Goal: Transaction & Acquisition: Purchase product/service

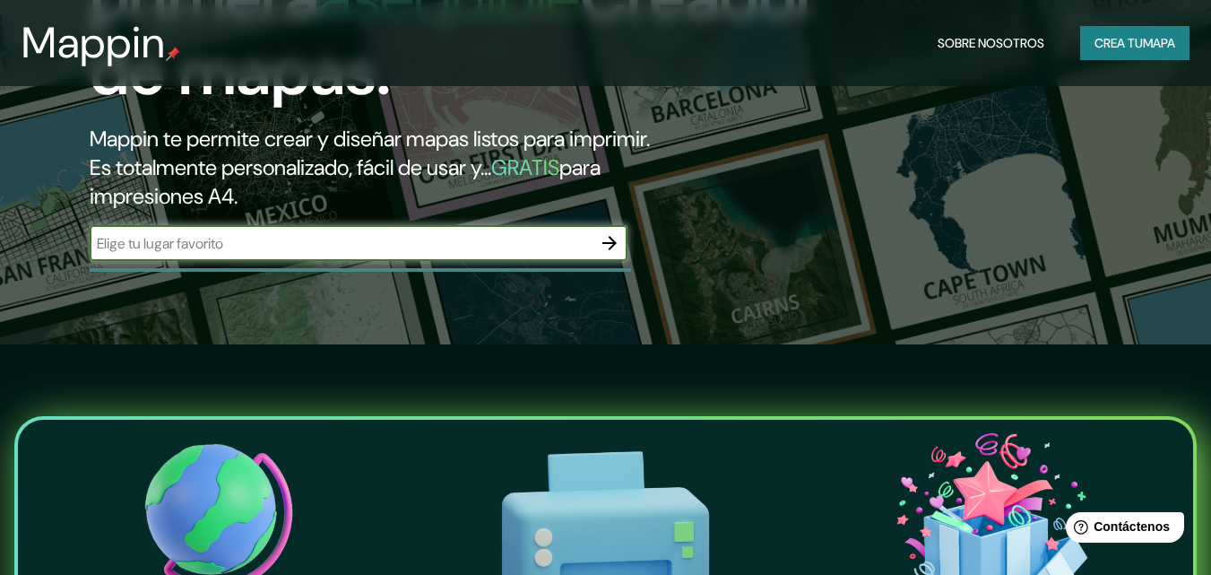
scroll to position [179, 0]
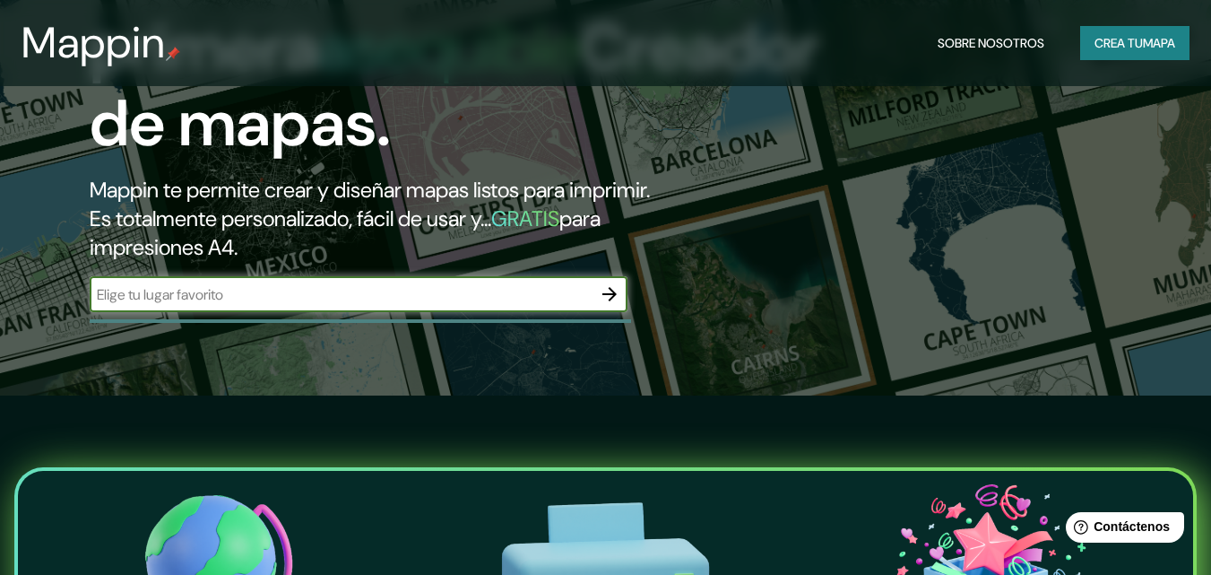
click at [303, 282] on div "​" at bounding box center [359, 294] width 538 height 36
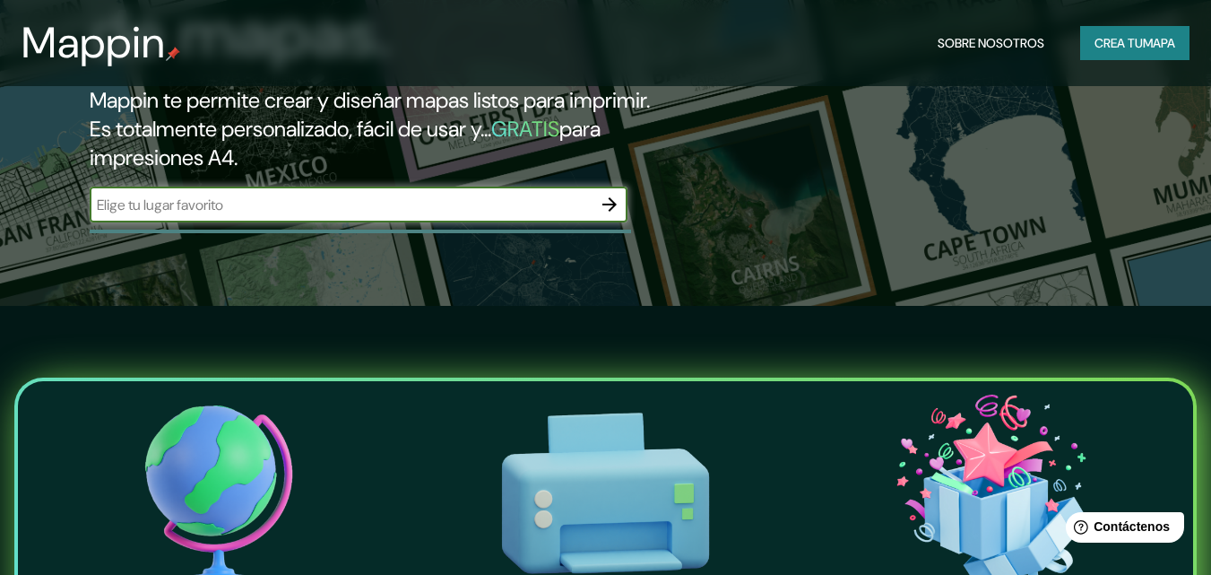
scroll to position [0, 0]
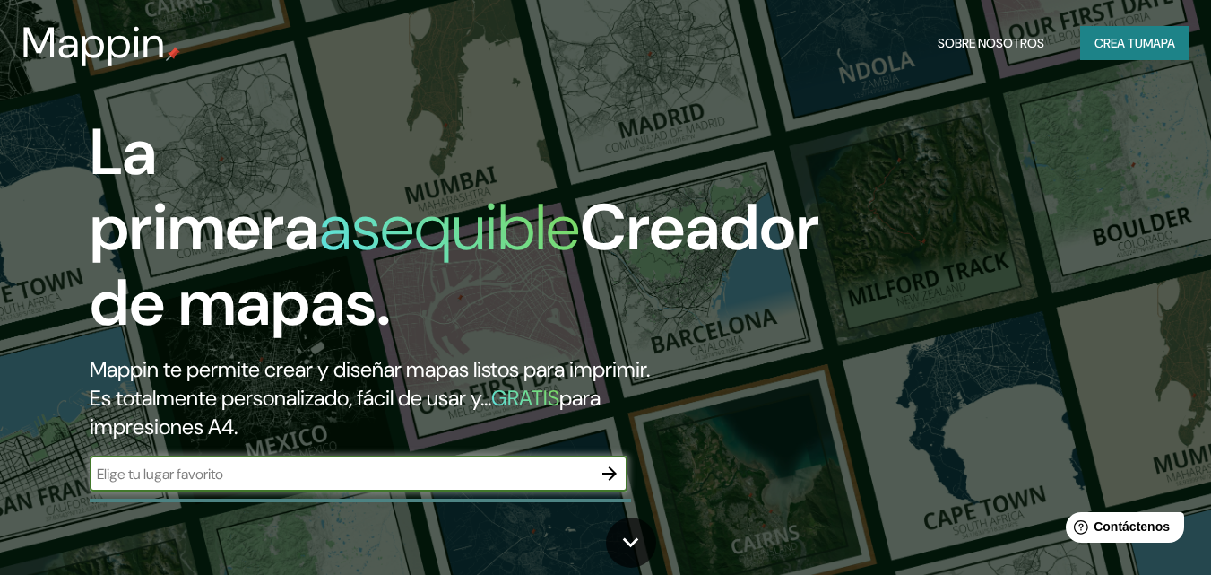
paste input "21.074907, -89.648586"
type input "21.074907, -89.648586"
click at [602, 481] on icon "button" at bounding box center [610, 474] width 22 height 22
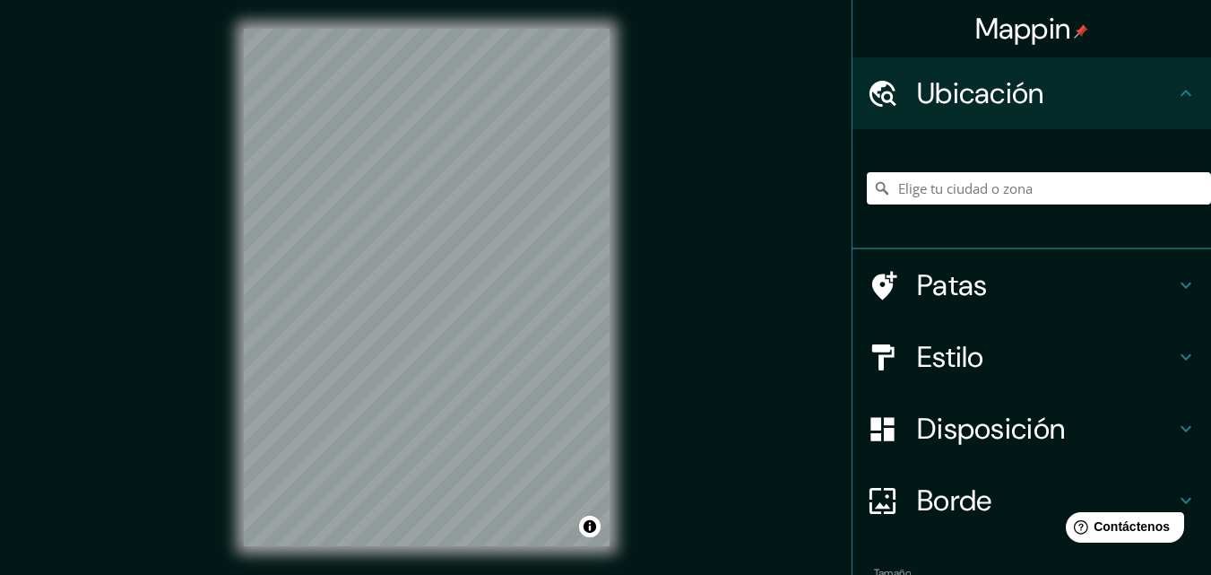
scroll to position [29, 0]
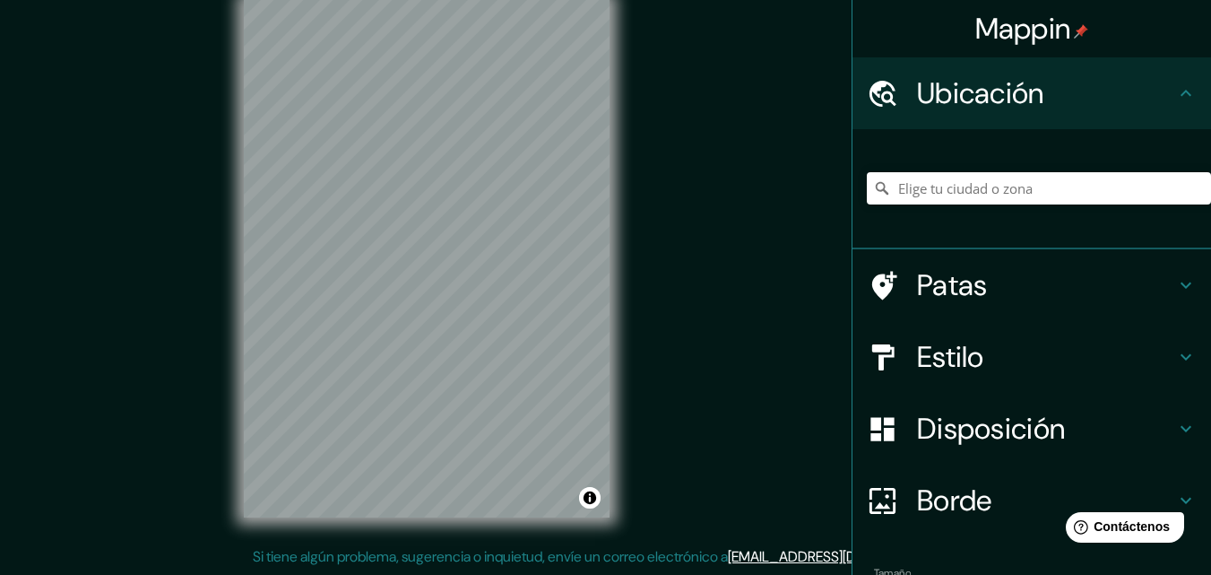
click at [704, 277] on div "Mappin Ubicación Patas Estilo Disposición Borde Elige un borde. Consejo : puede…" at bounding box center [605, 272] width 1211 height 603
click at [897, 159] on div at bounding box center [1039, 188] width 344 height 90
click at [919, 177] on input "Elige tu ciudad o zona" at bounding box center [1039, 188] width 344 height 32
paste input "21.074907, -89.648586"
type input "21.074907, -89.648586"
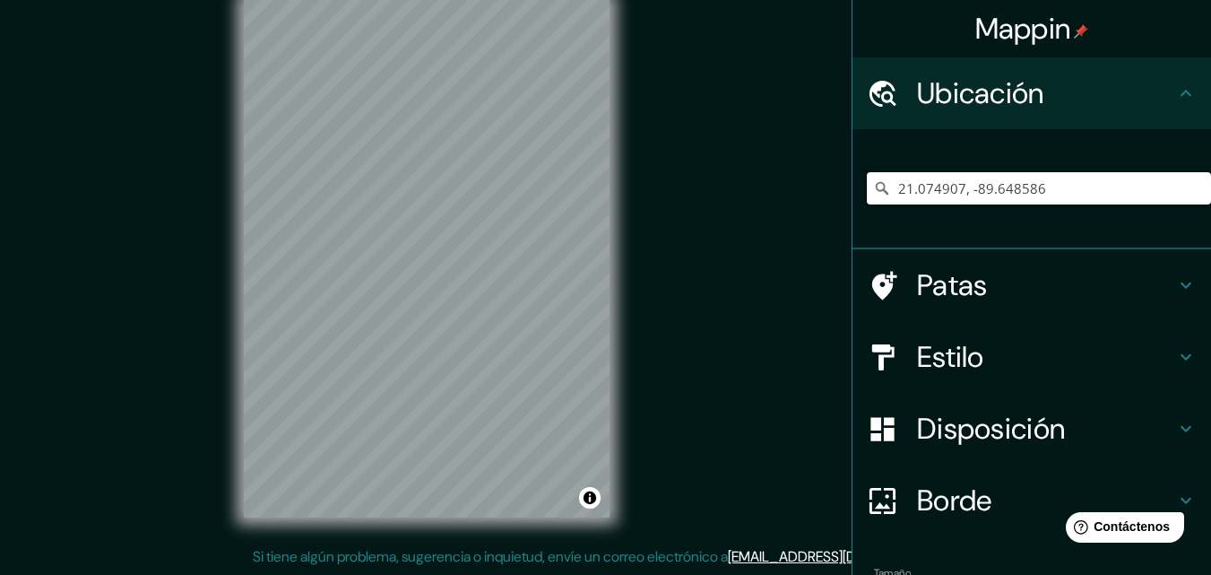
click at [1061, 188] on input "21.074907, -89.648586" at bounding box center [1039, 188] width 344 height 32
drag, startPoint x: 1061, startPoint y: 188, endPoint x: 876, endPoint y: 195, distance: 184.8
click at [876, 195] on div "21.074907, -89.648586" at bounding box center [1039, 188] width 344 height 32
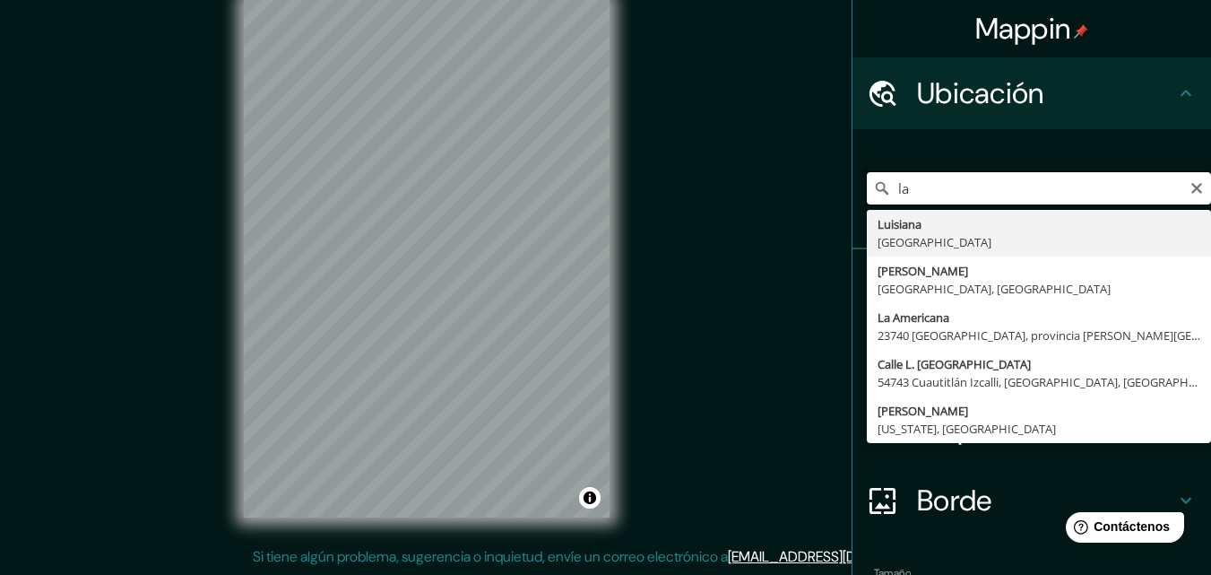
type input "l"
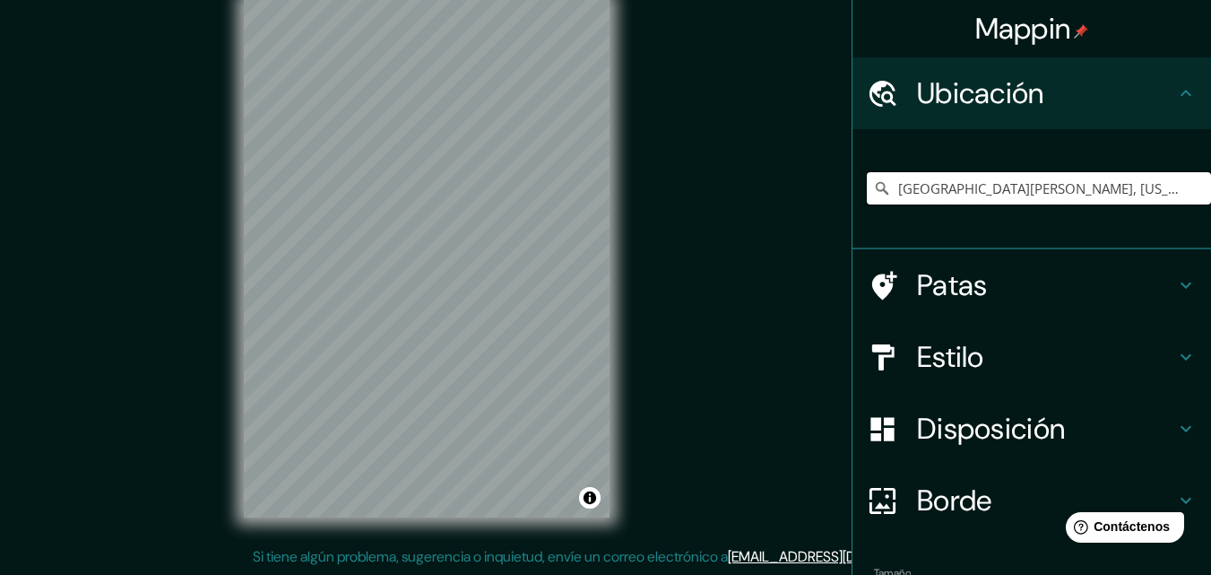
type input "[GEOGRAPHIC_DATA][PERSON_NAME], [US_STATE] 78586, [GEOGRAPHIC_DATA]"
click at [218, 100] on div "© Mapbox © OpenStreetMap Improve this map" at bounding box center [426, 258] width 423 height 575
click at [943, 299] on font "Patas" at bounding box center [952, 285] width 71 height 38
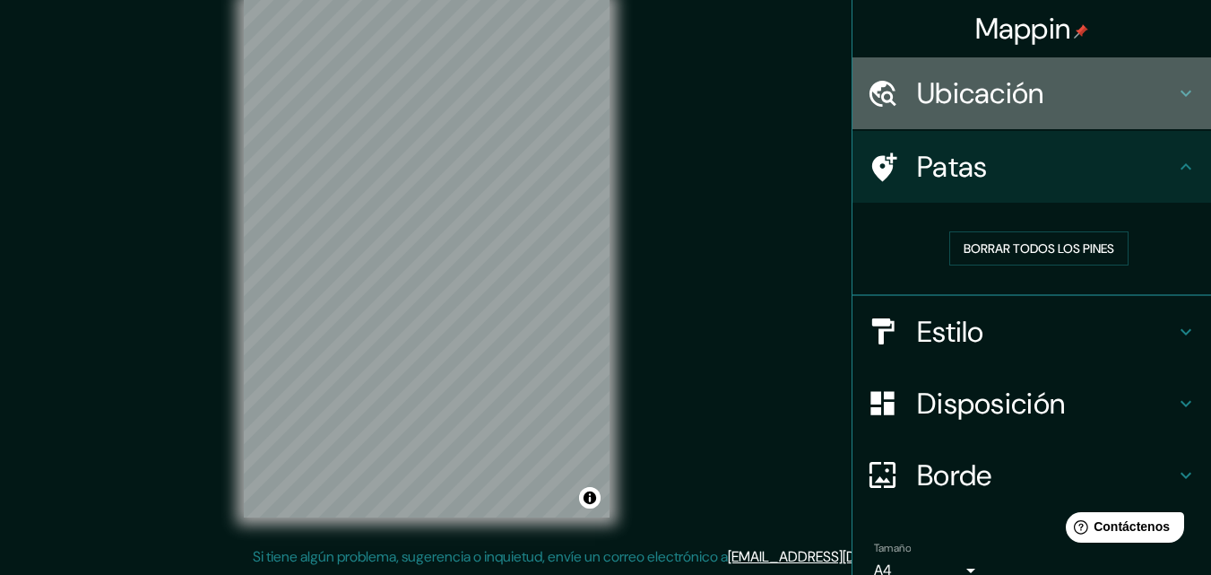
click at [998, 118] on div "Ubicación" at bounding box center [1032, 93] width 359 height 72
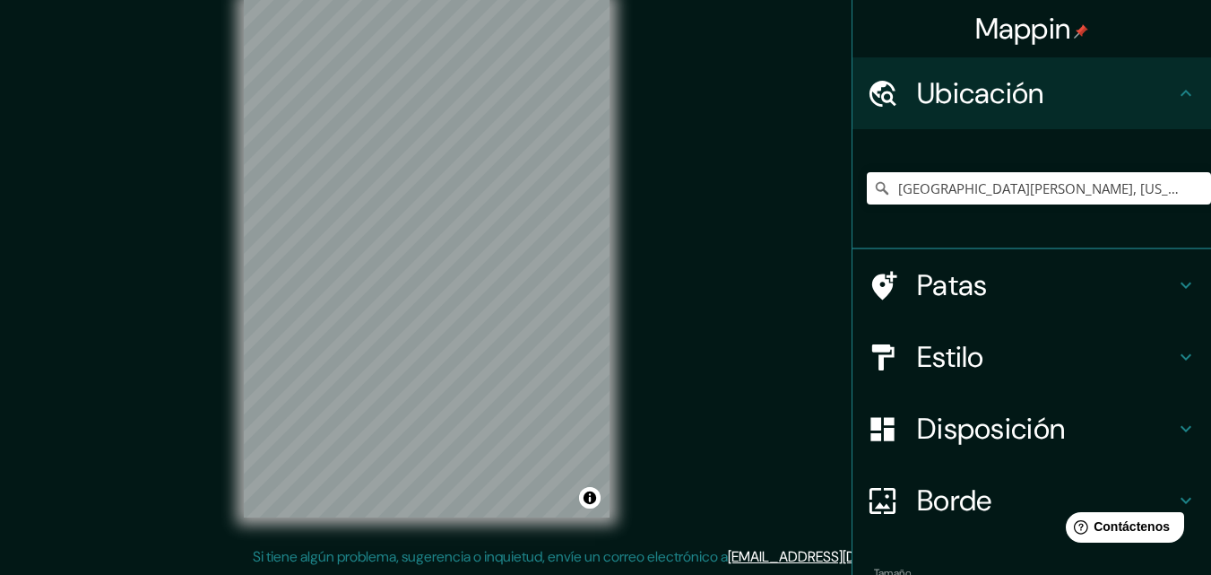
click at [970, 363] on font "Estilo" at bounding box center [950, 357] width 67 height 38
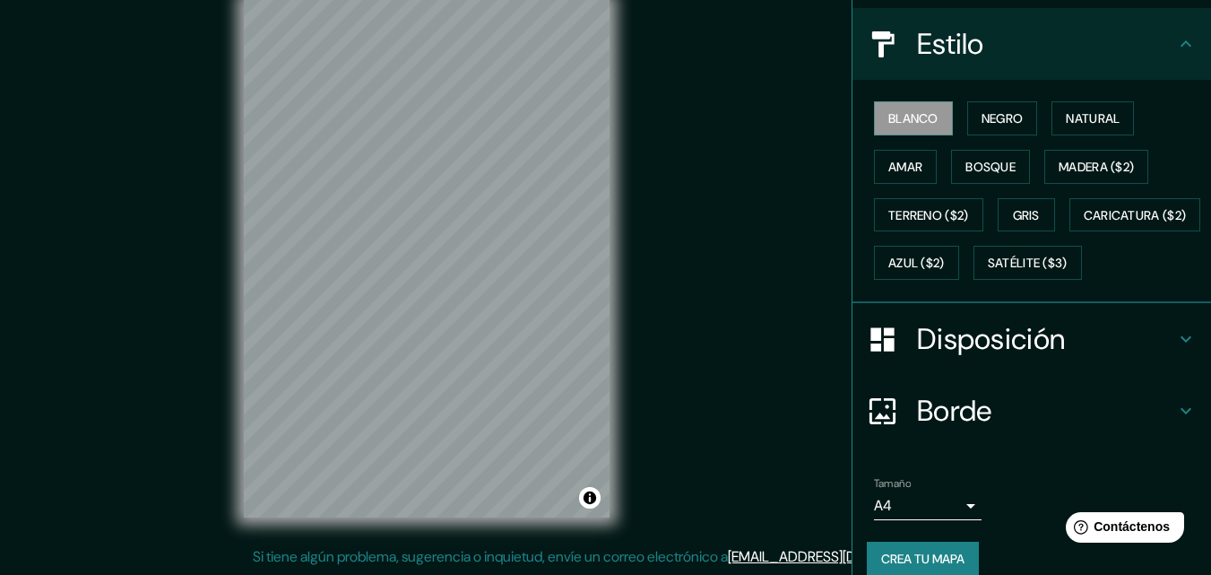
scroll to position [175, 0]
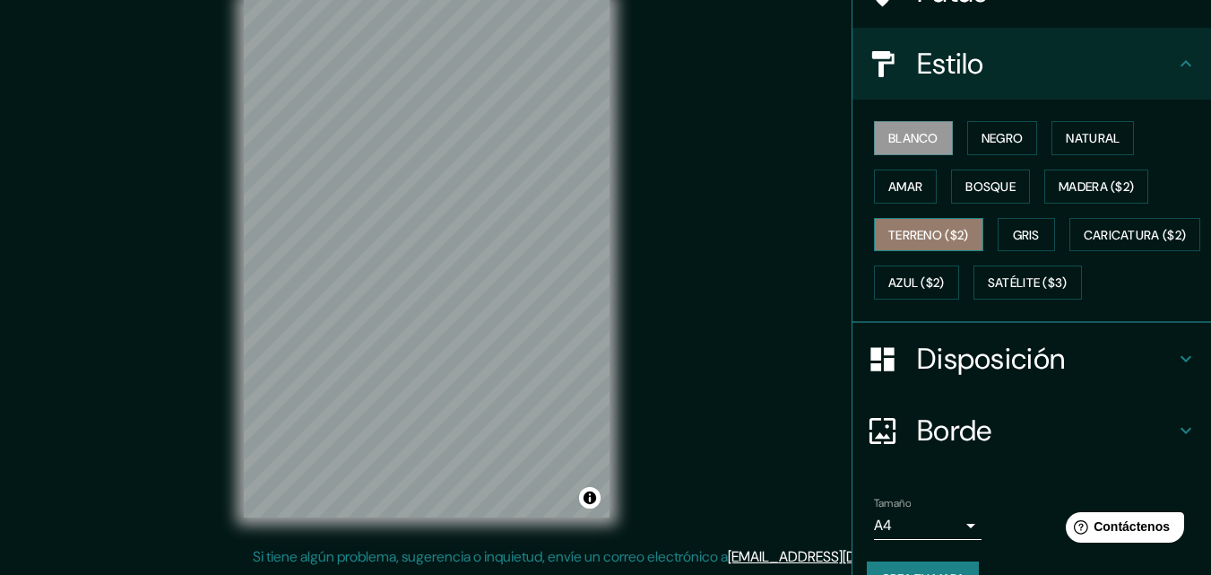
click at [905, 244] on font "Terreno ($2)" at bounding box center [928, 234] width 81 height 23
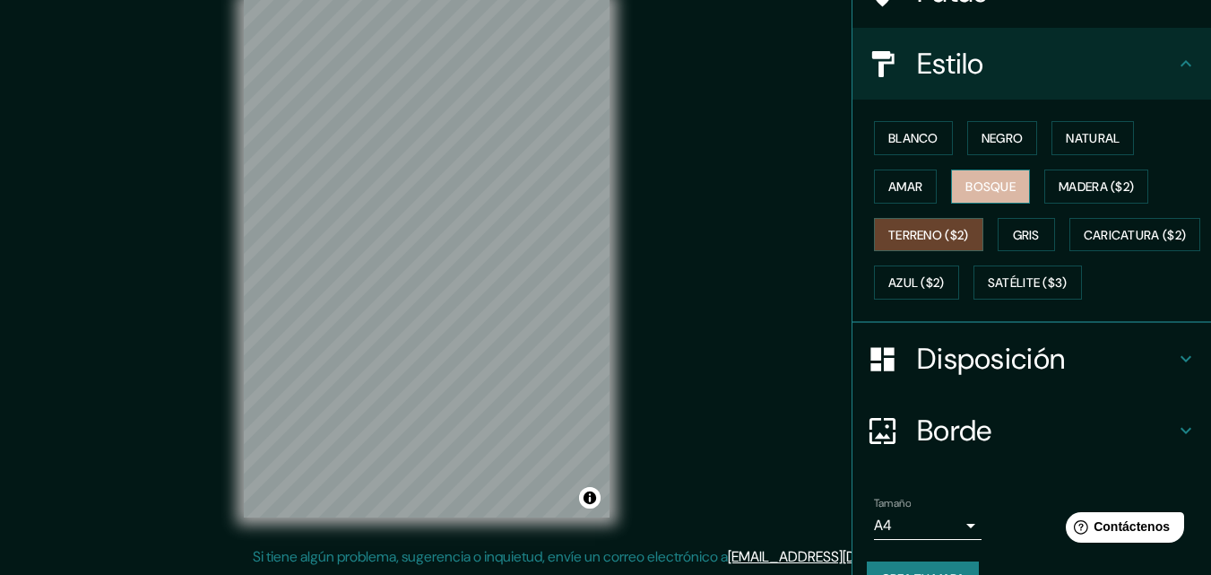
click at [985, 177] on font "Bosque" at bounding box center [991, 186] width 50 height 23
click at [932, 377] on font "Disposición" at bounding box center [991, 359] width 148 height 38
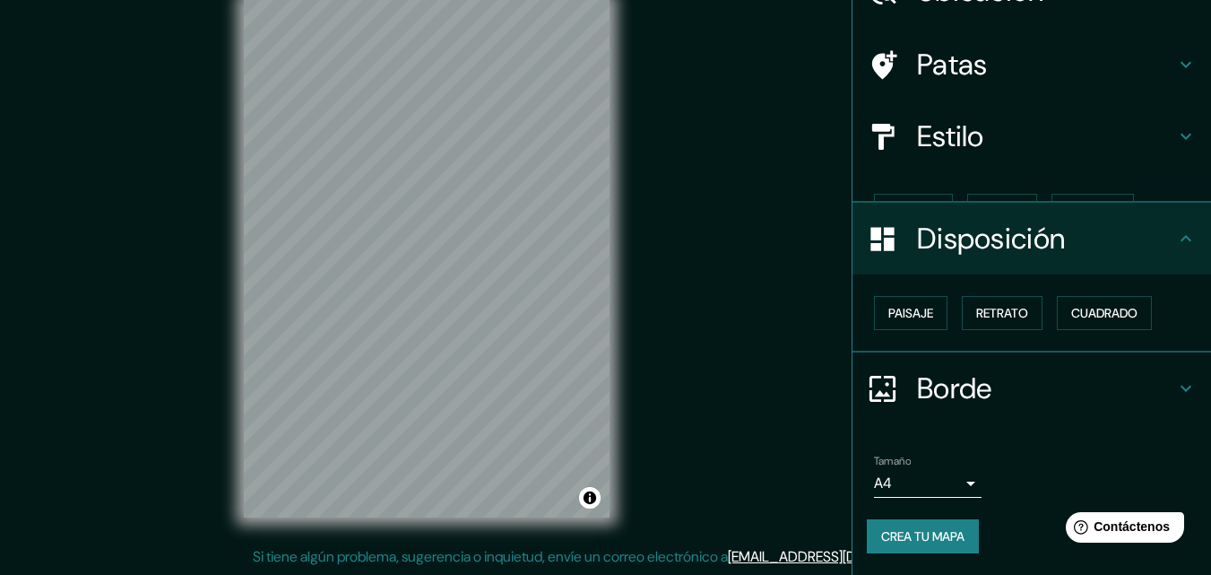
scroll to position [72, 0]
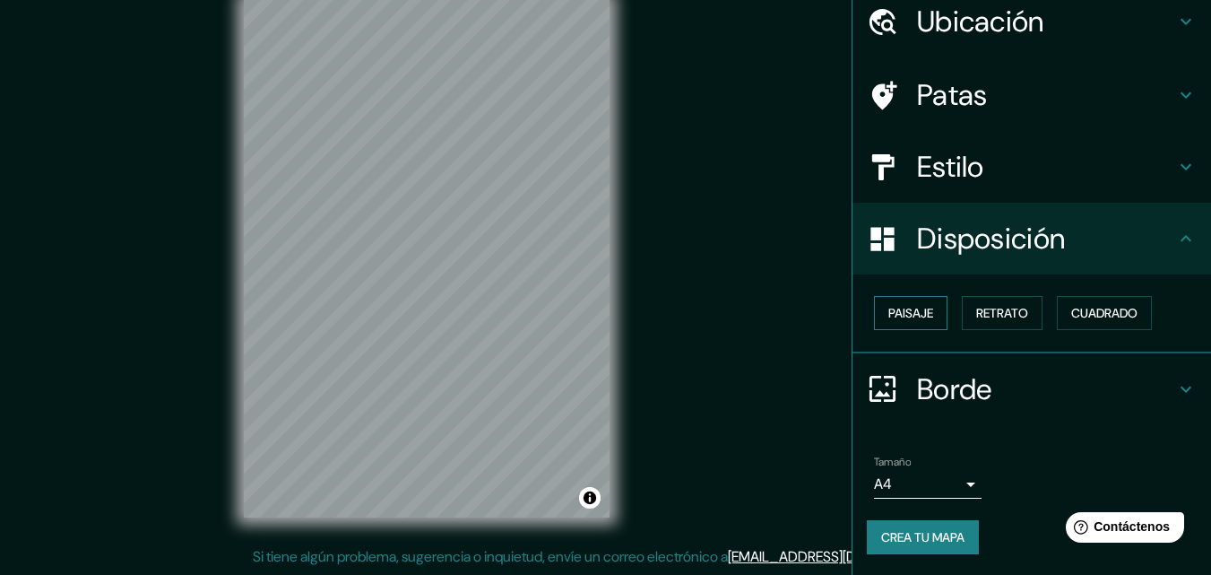
click at [897, 319] on font "Paisaje" at bounding box center [910, 313] width 45 height 16
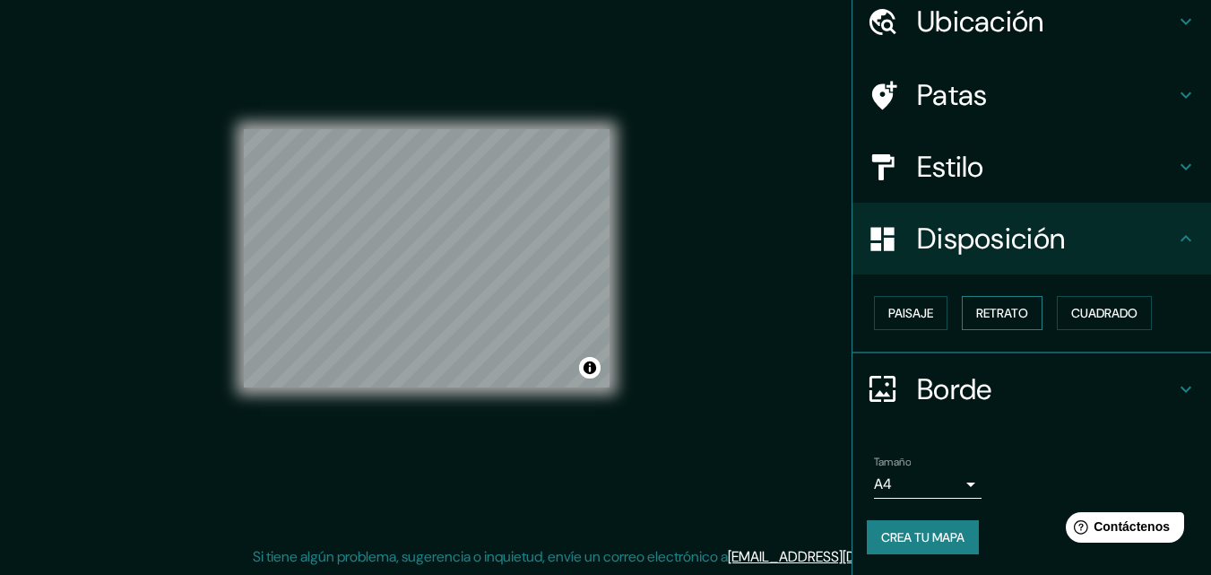
click at [980, 313] on font "Retrato" at bounding box center [1002, 313] width 52 height 16
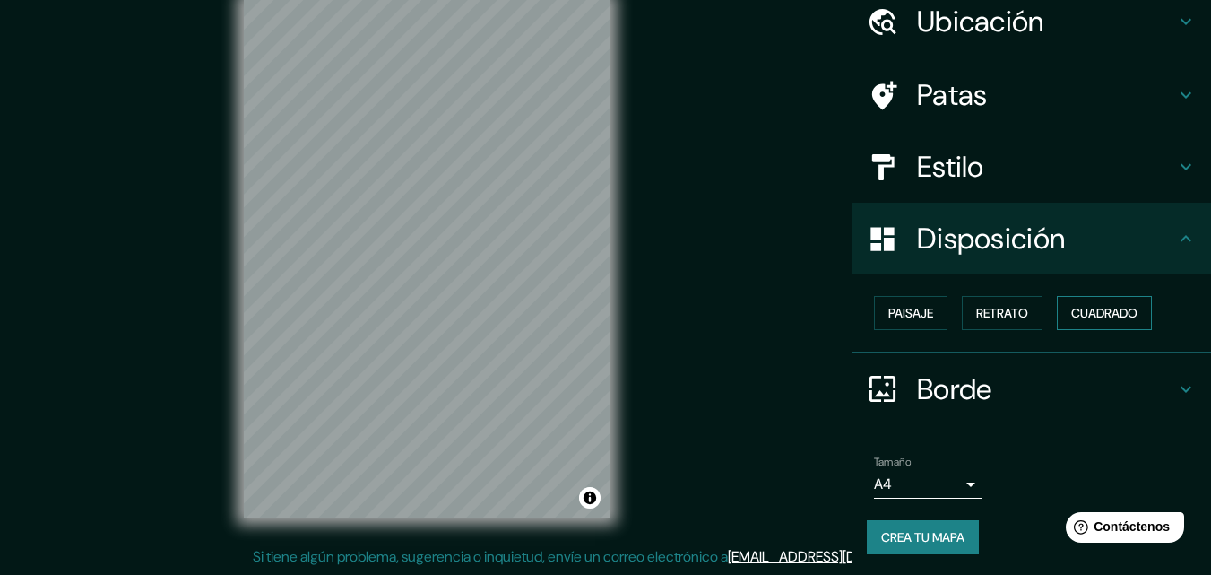
click at [1081, 300] on button "Cuadrado" at bounding box center [1104, 313] width 95 height 34
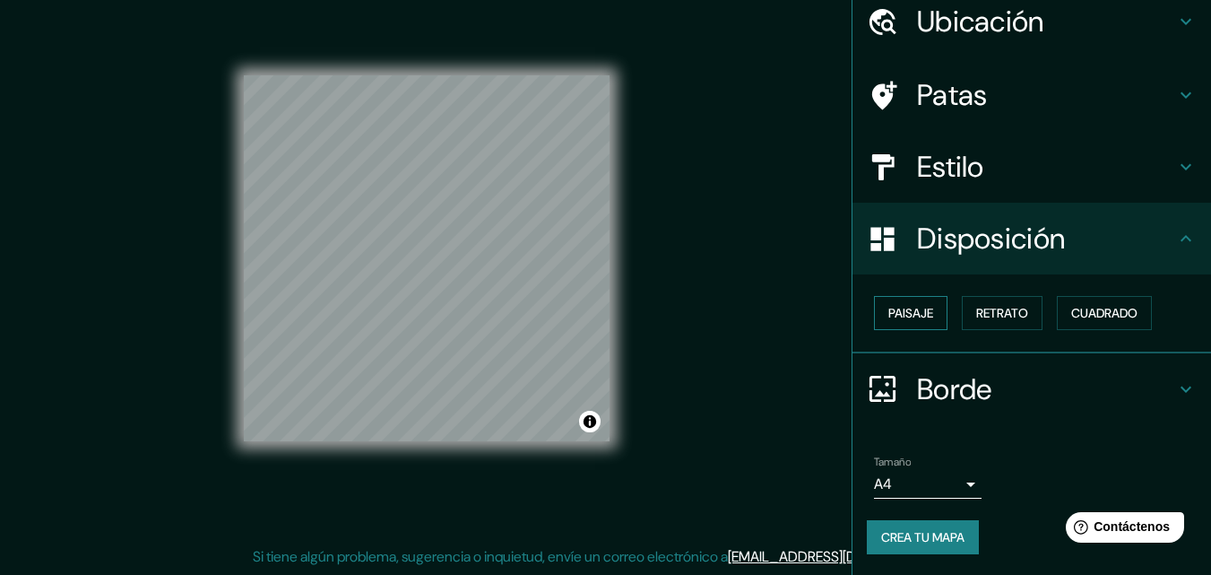
click at [888, 304] on font "Paisaje" at bounding box center [910, 312] width 45 height 23
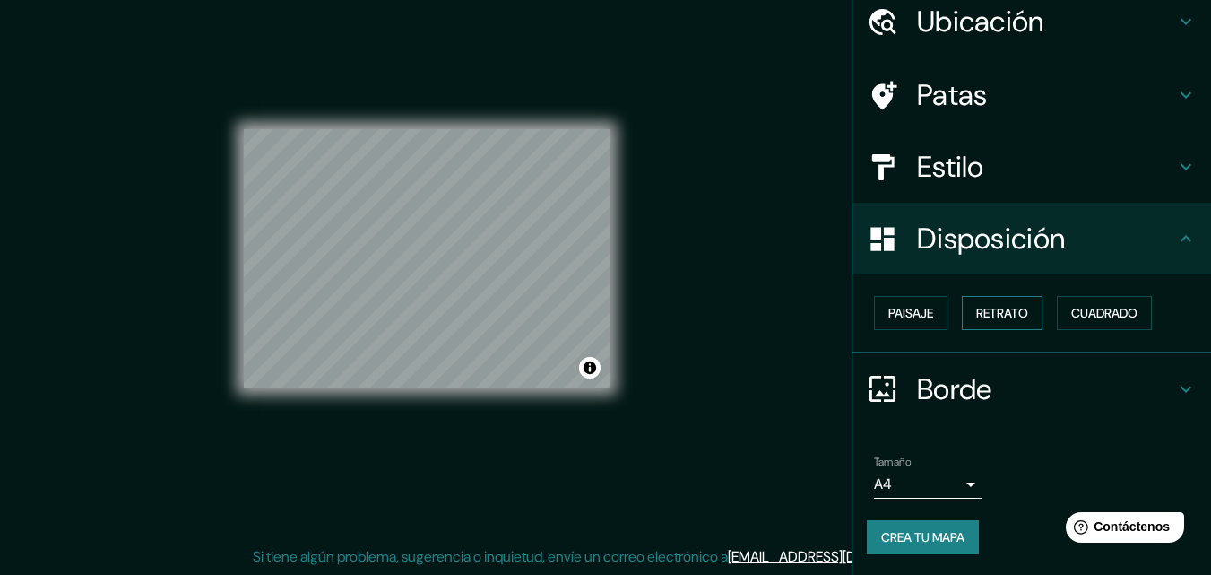
click at [984, 316] on font "Retrato" at bounding box center [1002, 313] width 52 height 16
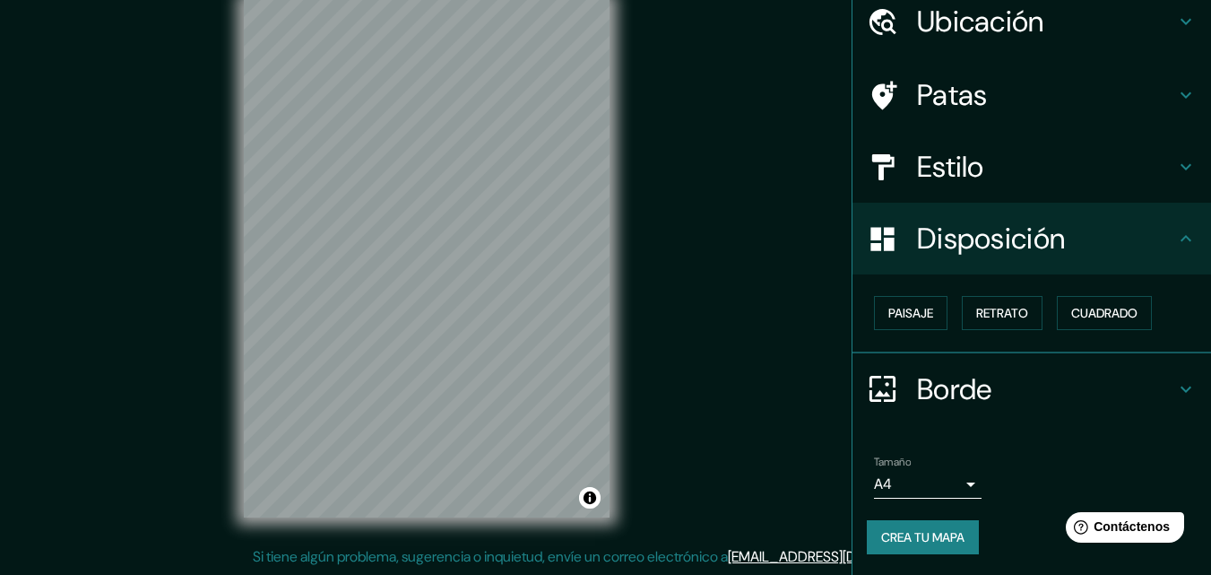
click at [1112, 228] on h4 "Disposición" at bounding box center [1046, 239] width 258 height 36
